Goal: Navigation & Orientation: Find specific page/section

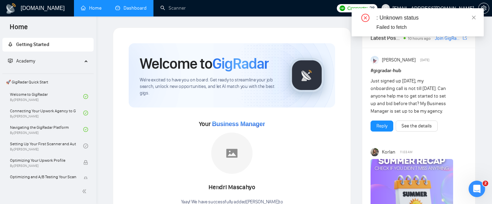
click at [123, 11] on link "Dashboard" at bounding box center [130, 8] width 31 height 6
